Goal: Information Seeking & Learning: Learn about a topic

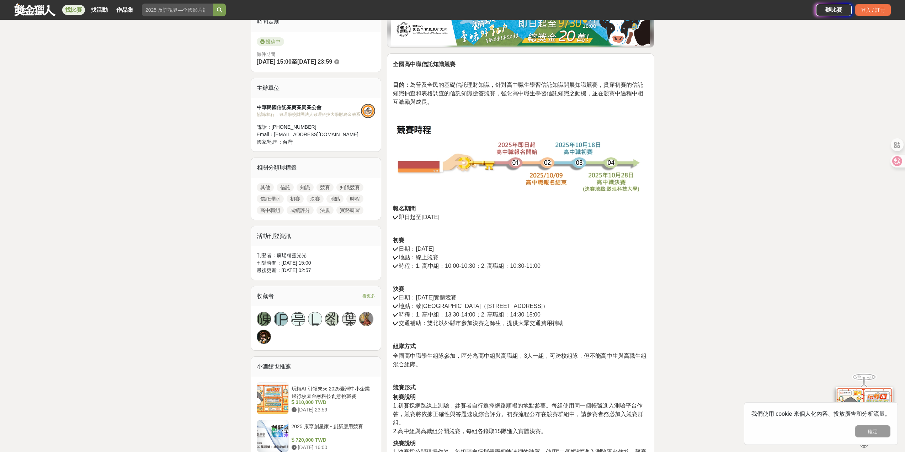
scroll to position [213, 0]
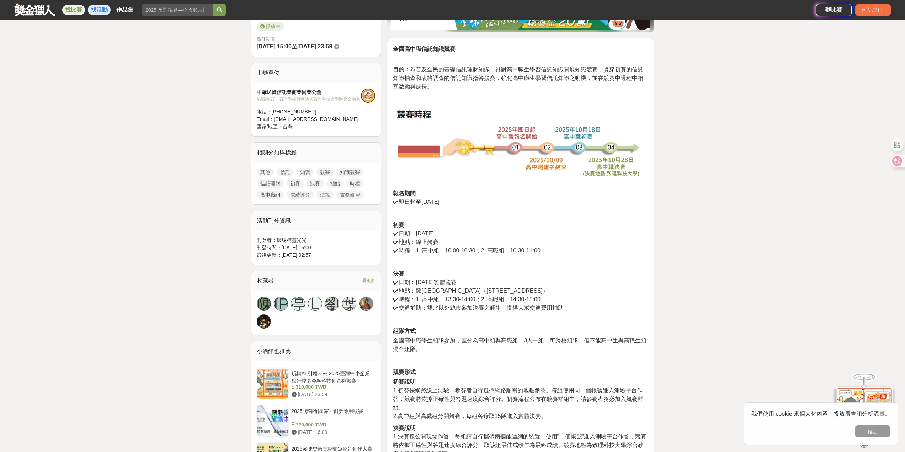
click at [98, 8] on link "找活動" at bounding box center [99, 10] width 23 height 10
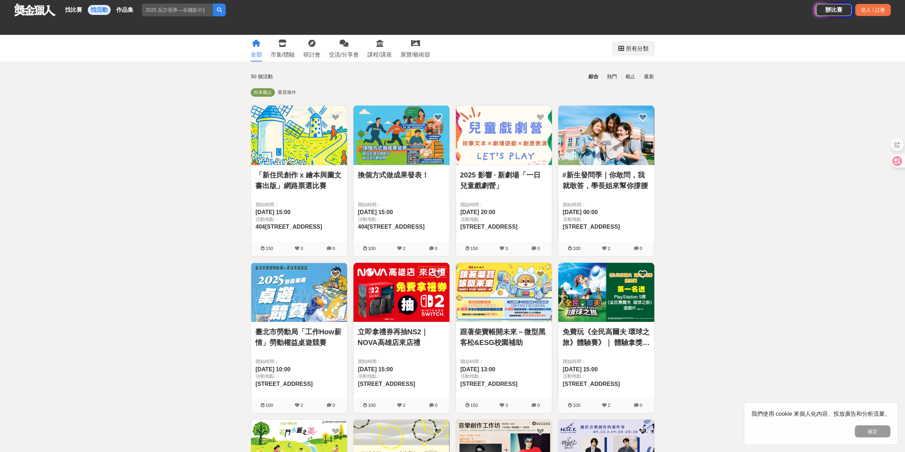
click at [638, 47] on div "所有分類" at bounding box center [637, 49] width 23 height 14
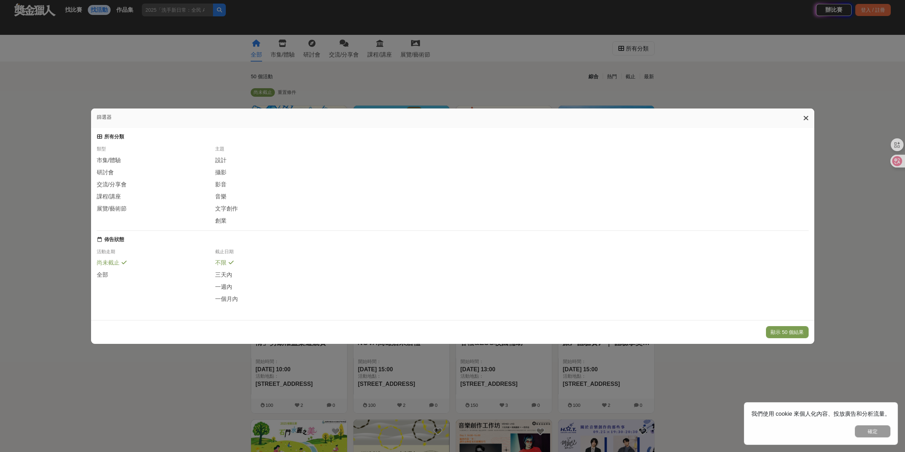
click at [806, 115] on icon at bounding box center [805, 118] width 5 height 7
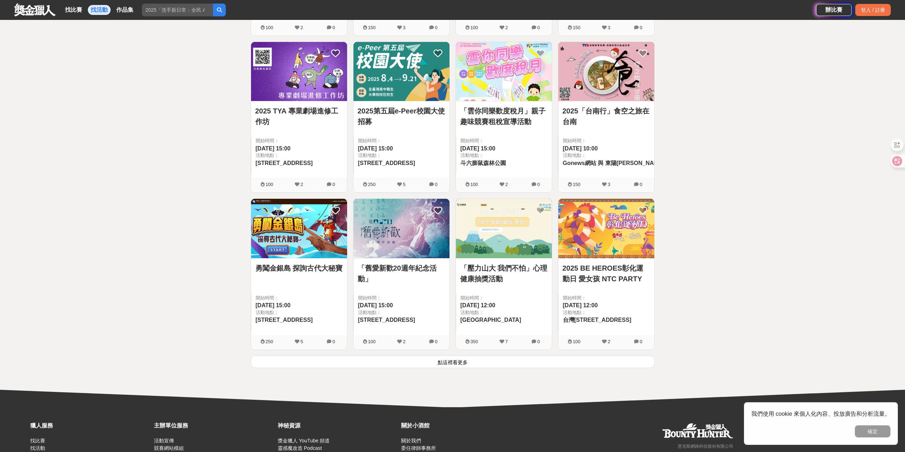
scroll to position [747, 0]
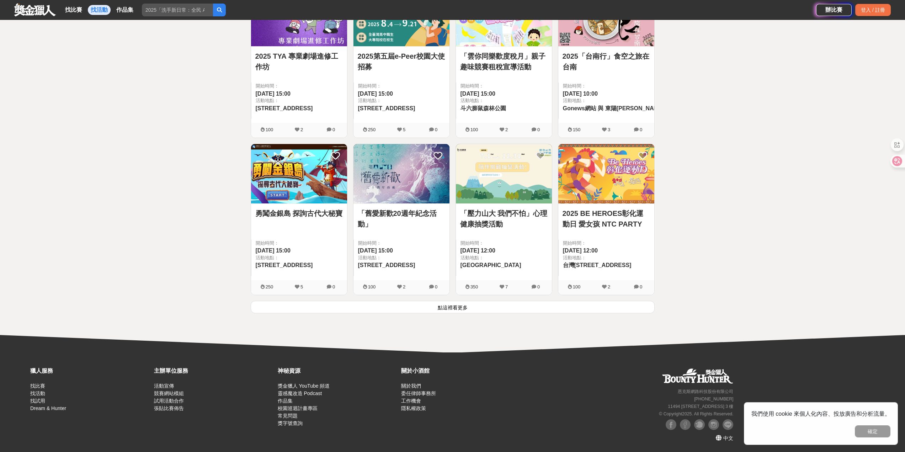
click at [470, 309] on button "點這裡看更多" at bounding box center [453, 307] width 404 height 12
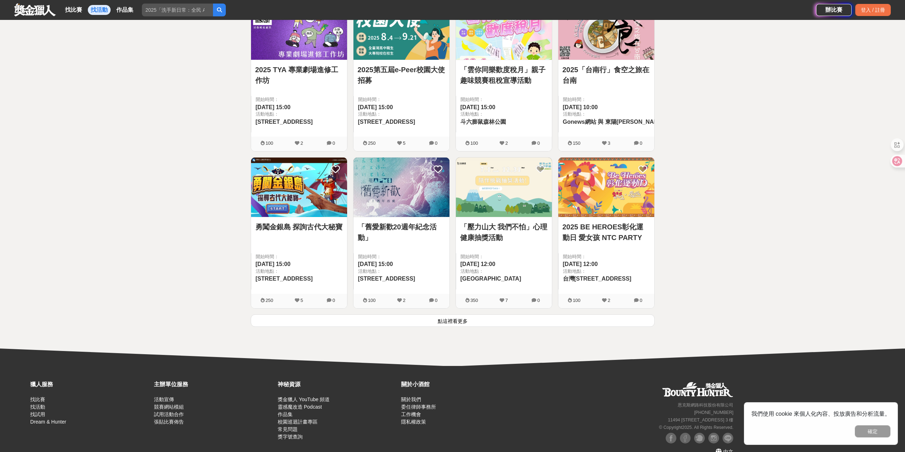
scroll to position [747, 0]
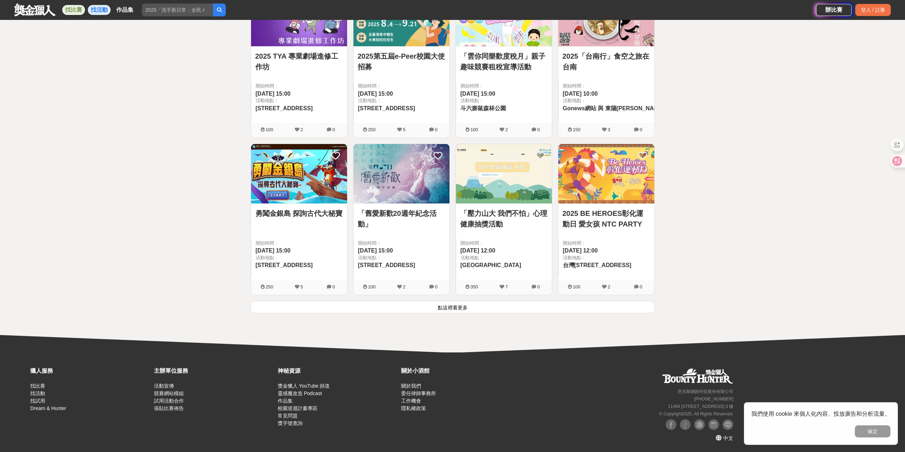
click at [84, 8] on link "找比賽" at bounding box center [73, 10] width 23 height 10
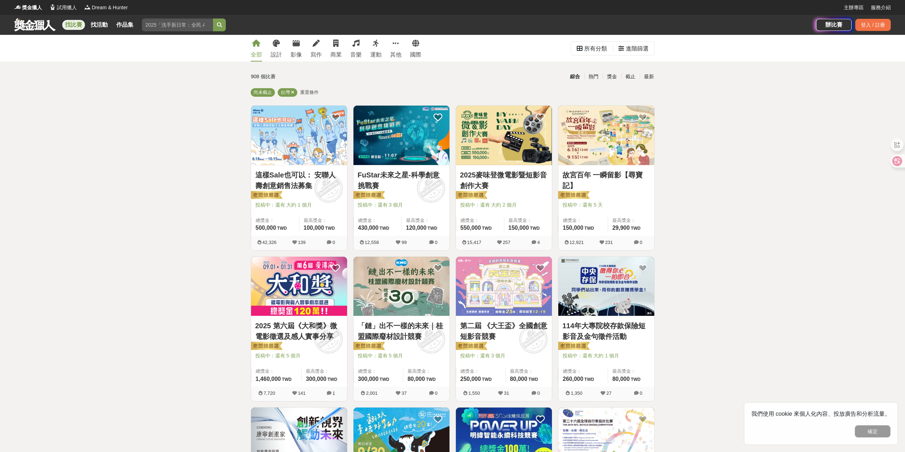
click at [497, 148] on img at bounding box center [504, 135] width 96 height 59
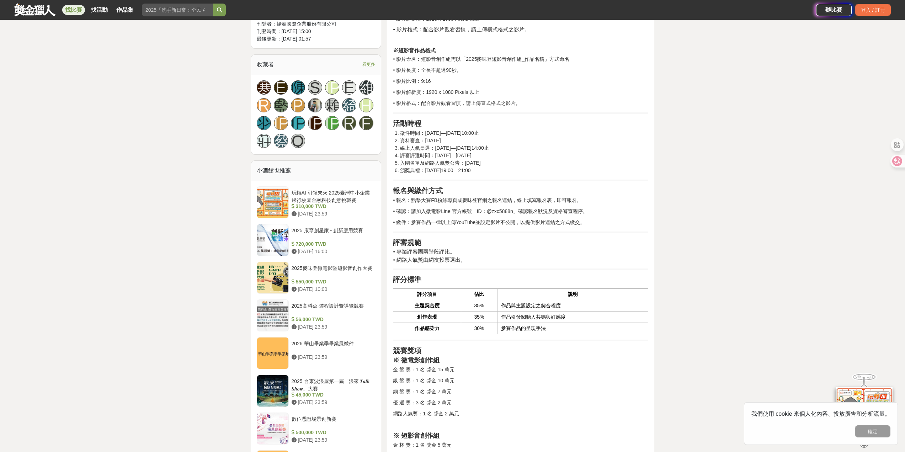
scroll to position [498, 0]
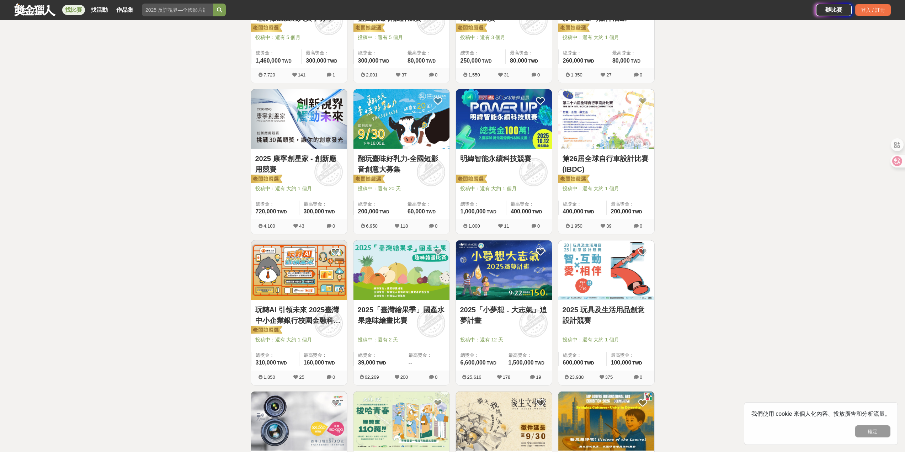
scroll to position [320, 0]
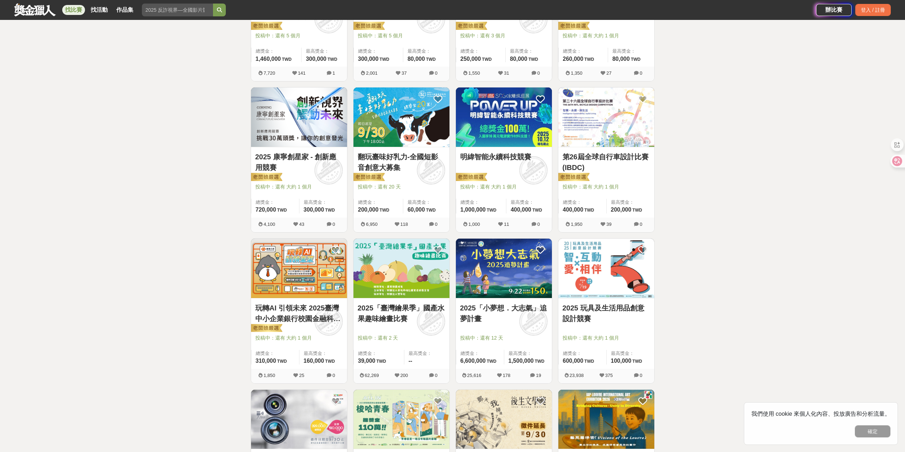
click at [311, 261] on img at bounding box center [299, 268] width 96 height 59
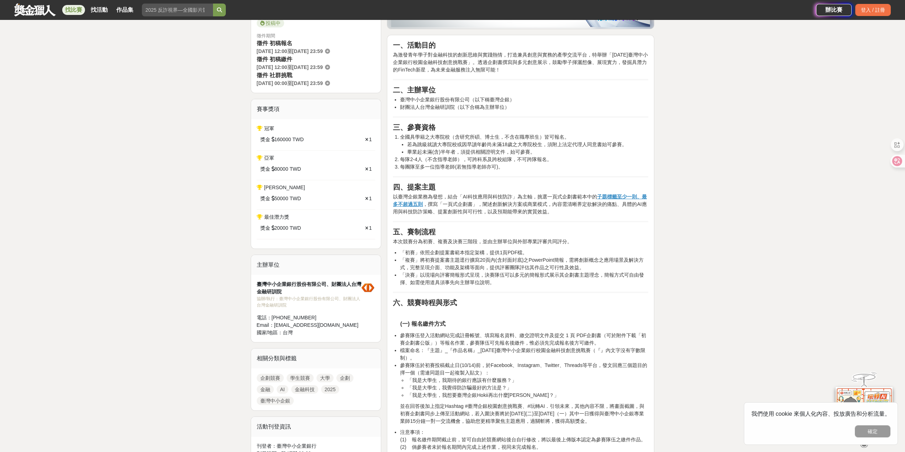
scroll to position [249, 0]
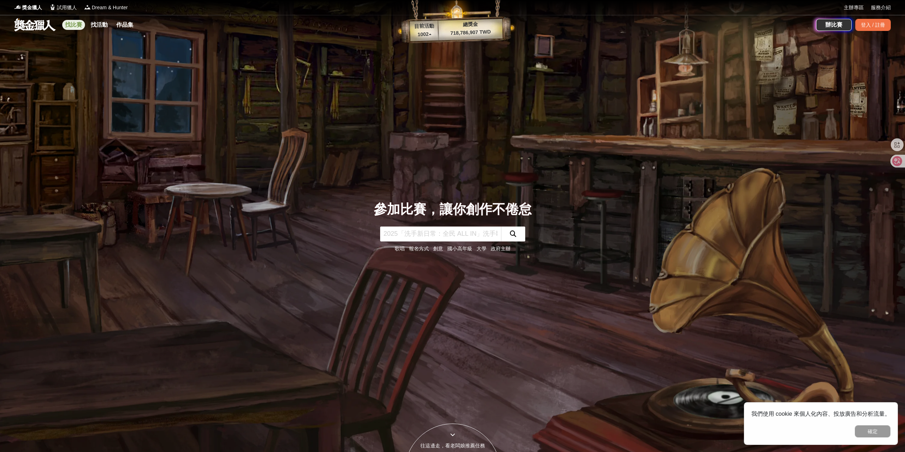
click at [80, 28] on link "找比賽" at bounding box center [73, 25] width 23 height 10
